Goal: Task Accomplishment & Management: Use online tool/utility

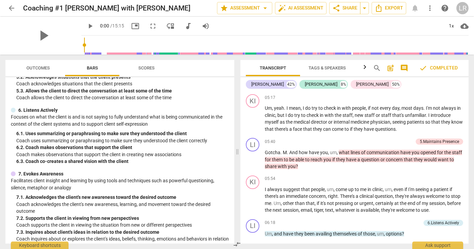
click at [464, 12] on div "LR" at bounding box center [463, 8] width 12 height 12
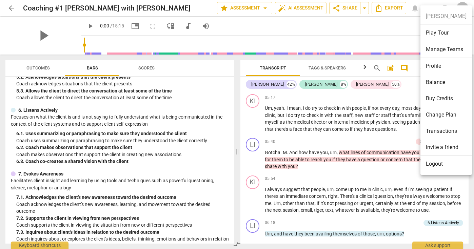
click at [441, 72] on li "Profile" at bounding box center [447, 66] width 52 height 16
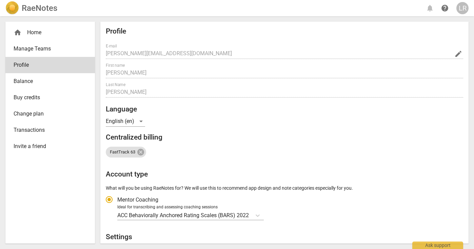
radio input "false"
click at [35, 31] on div "home Home" at bounding box center [48, 33] width 68 height 8
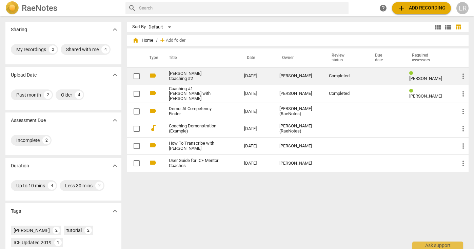
click at [169, 75] on link "[PERSON_NAME] Coaching #2" at bounding box center [194, 76] width 51 height 10
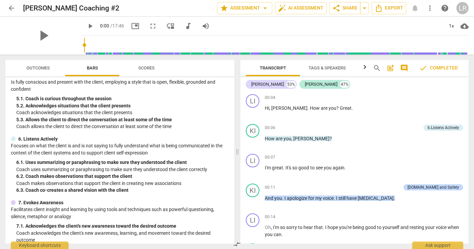
scroll to position [251, 0]
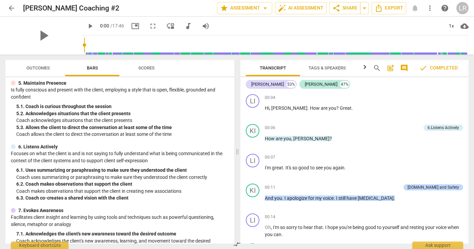
click at [154, 65] on span "Scores" at bounding box center [146, 68] width 33 height 9
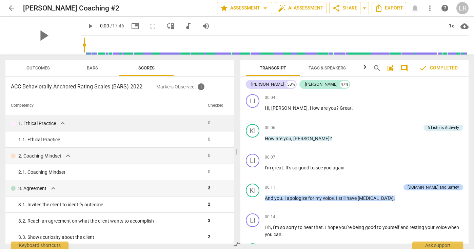
scroll to position [0, 0]
click at [139, 119] on div "1. Ethical Practice expand_more" at bounding box center [107, 123] width 192 height 8
click at [100, 119] on div "1. Ethical Practice expand_more" at bounding box center [107, 123] width 192 height 8
click at [64, 122] on span "expand_more" at bounding box center [63, 123] width 8 height 8
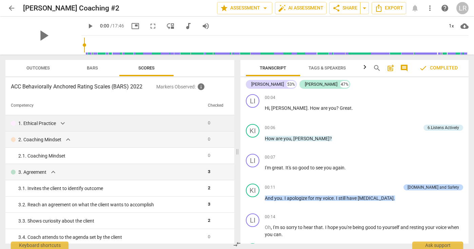
click at [64, 122] on span "expand_more" at bounding box center [63, 123] width 8 height 8
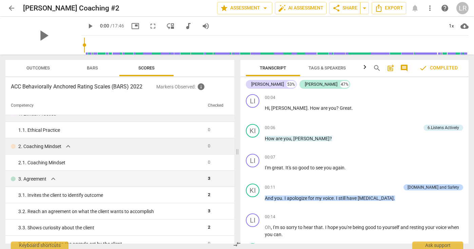
scroll to position [11, 0]
click at [54, 176] on span "expand_more" at bounding box center [53, 178] width 8 height 8
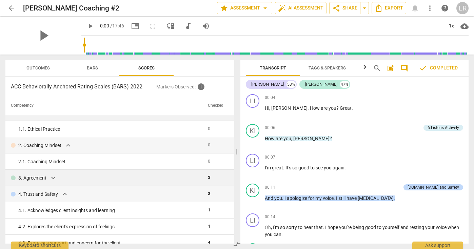
click at [54, 176] on span "expand_more" at bounding box center [53, 178] width 8 height 8
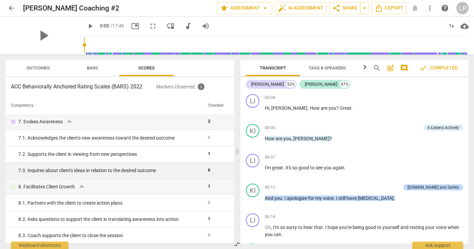
scroll to position [0, 0]
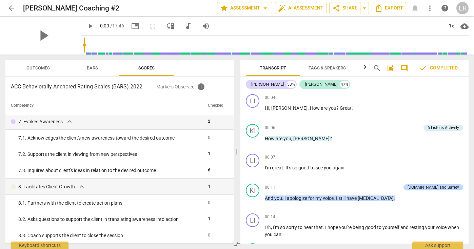
click at [34, 69] on span "Outcomes" at bounding box center [37, 67] width 23 height 5
